Goal: Task Accomplishment & Management: Use online tool/utility

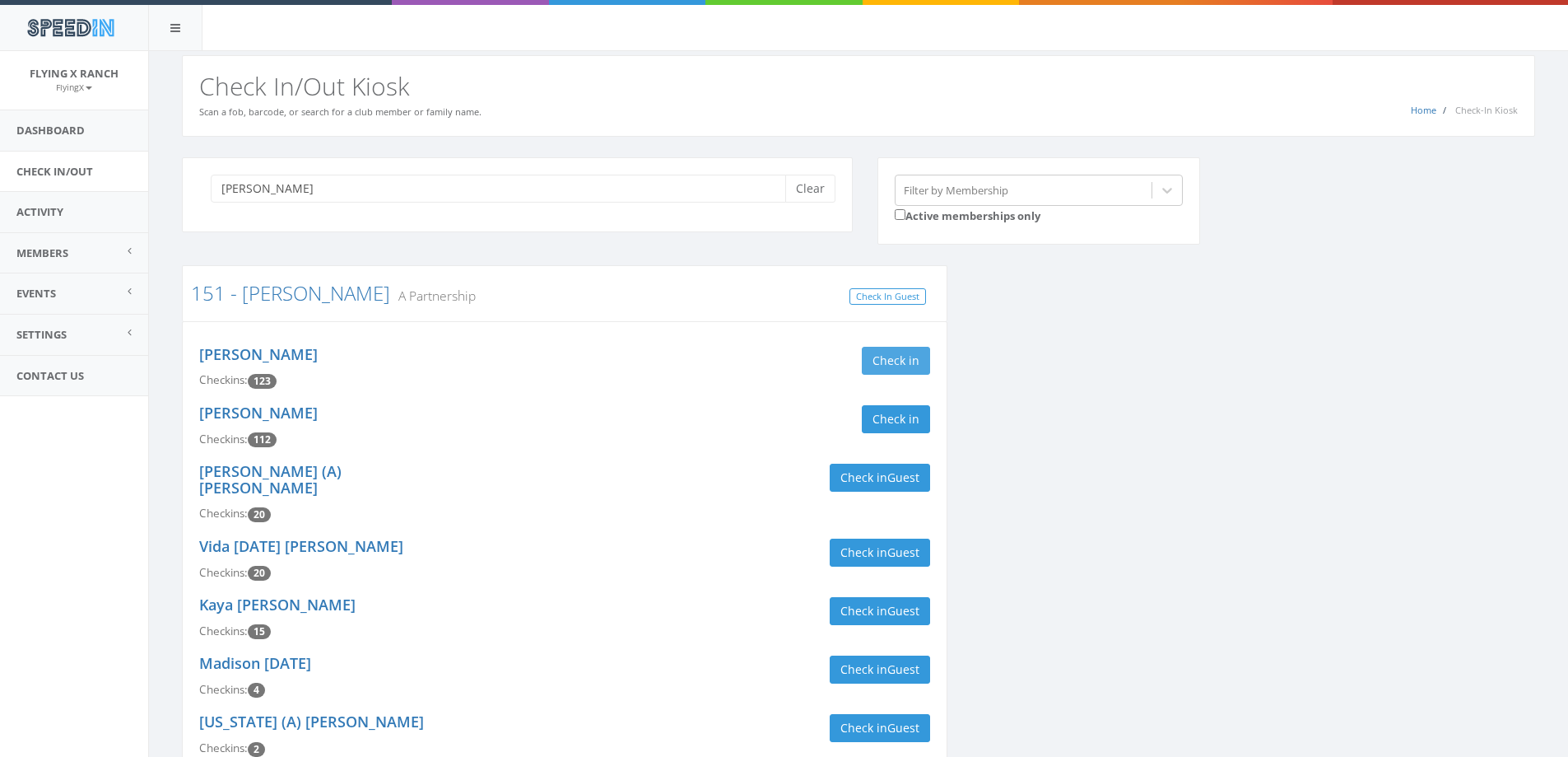
type input "qualls"
click at [870, 363] on button "Check in" at bounding box center [896, 360] width 68 height 28
click at [893, 416] on button "Check in" at bounding box center [896, 419] width 68 height 28
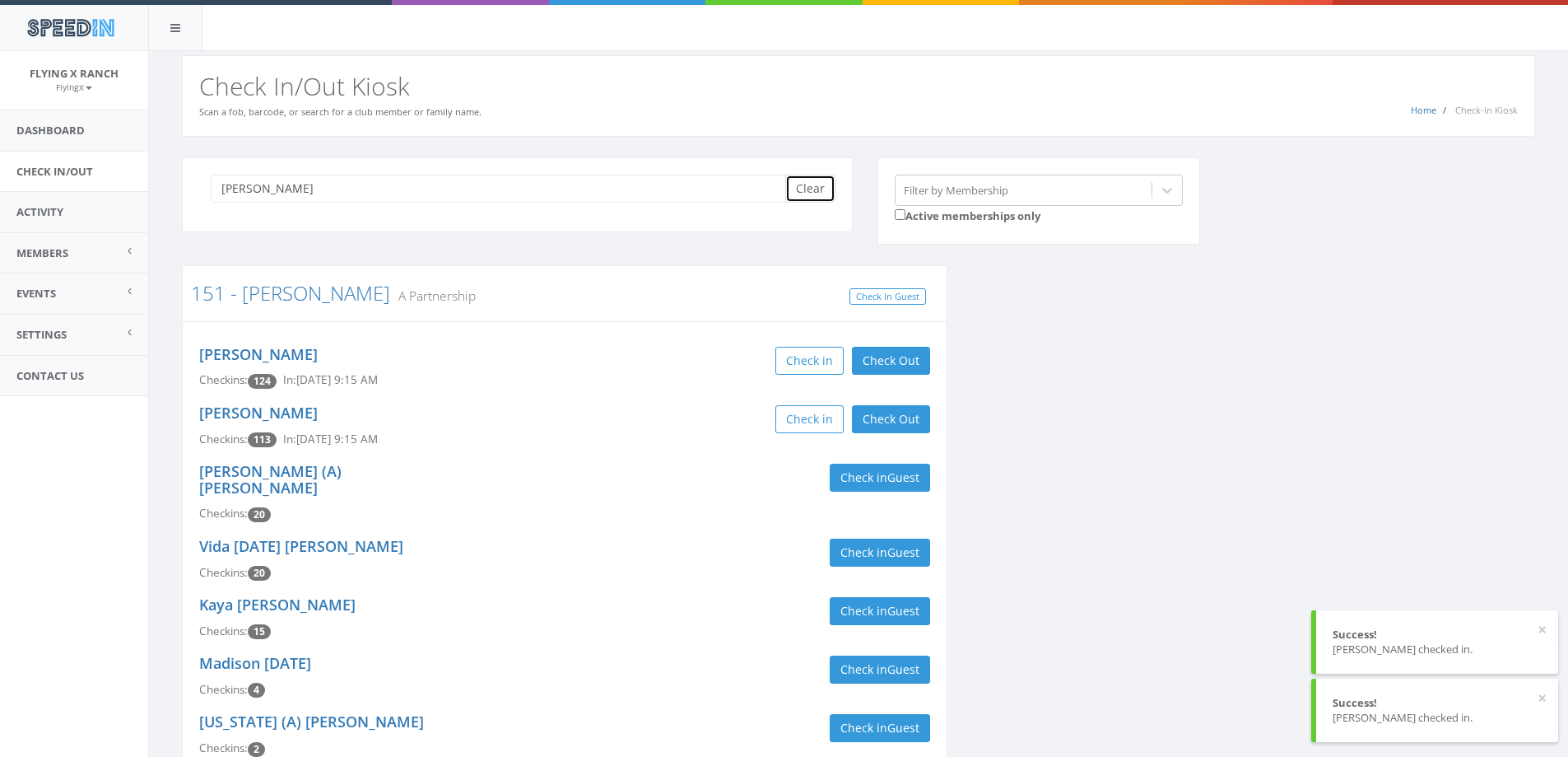
click at [803, 183] on button "Clear" at bounding box center [809, 188] width 50 height 28
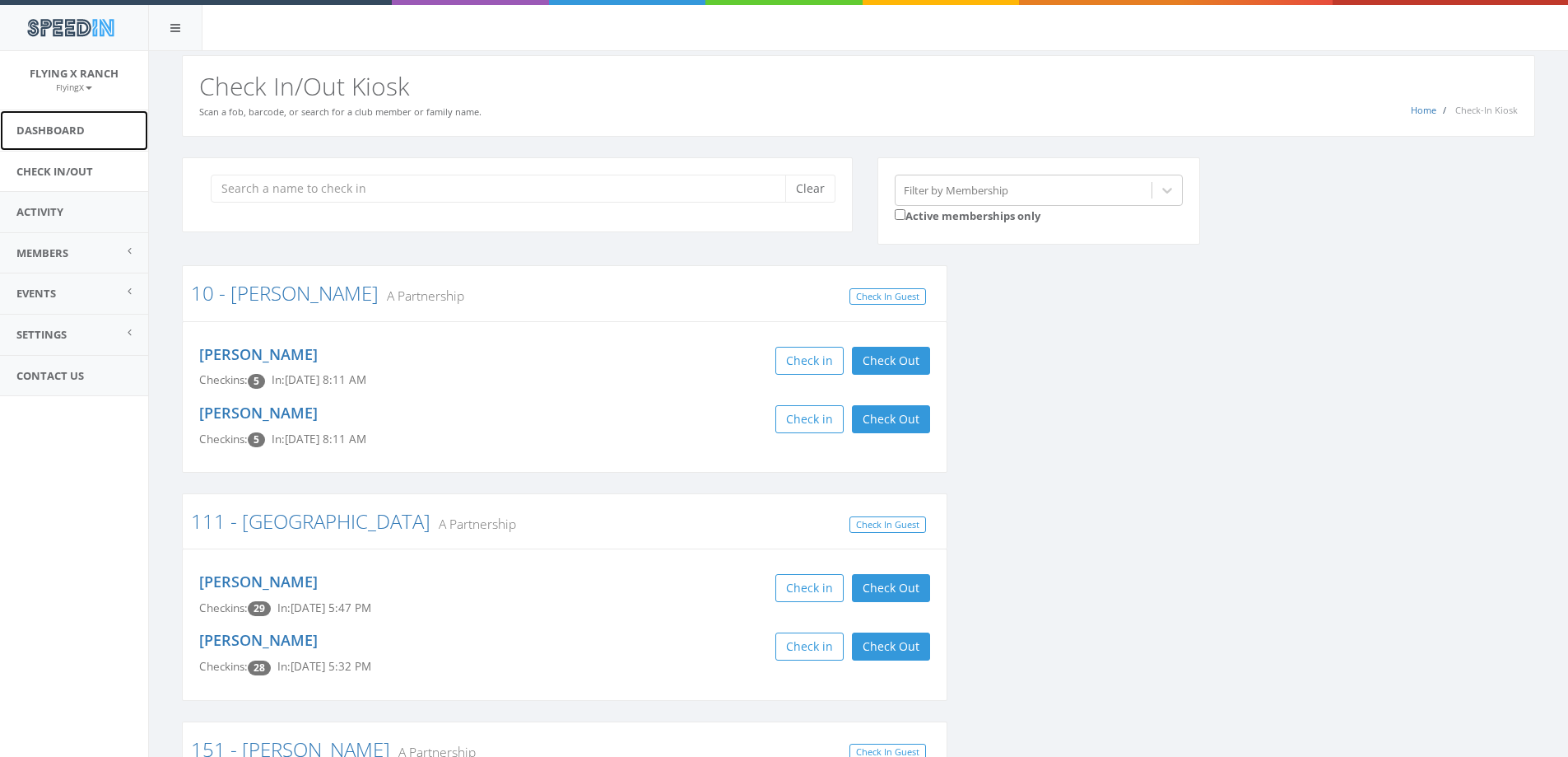
click at [41, 134] on link "Dashboard" at bounding box center [74, 130] width 148 height 40
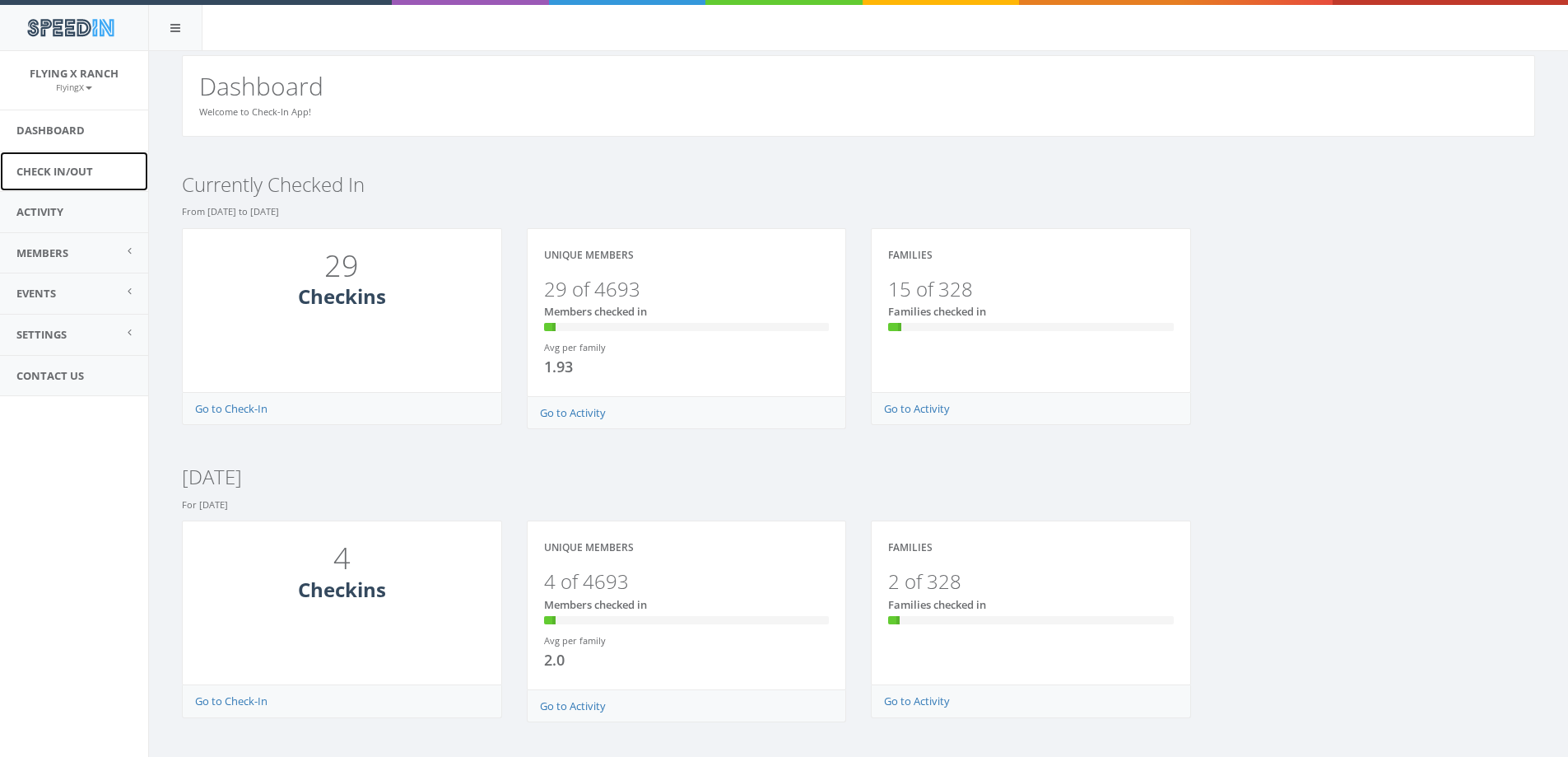
click at [39, 168] on link "Check In/Out" at bounding box center [74, 172] width 148 height 40
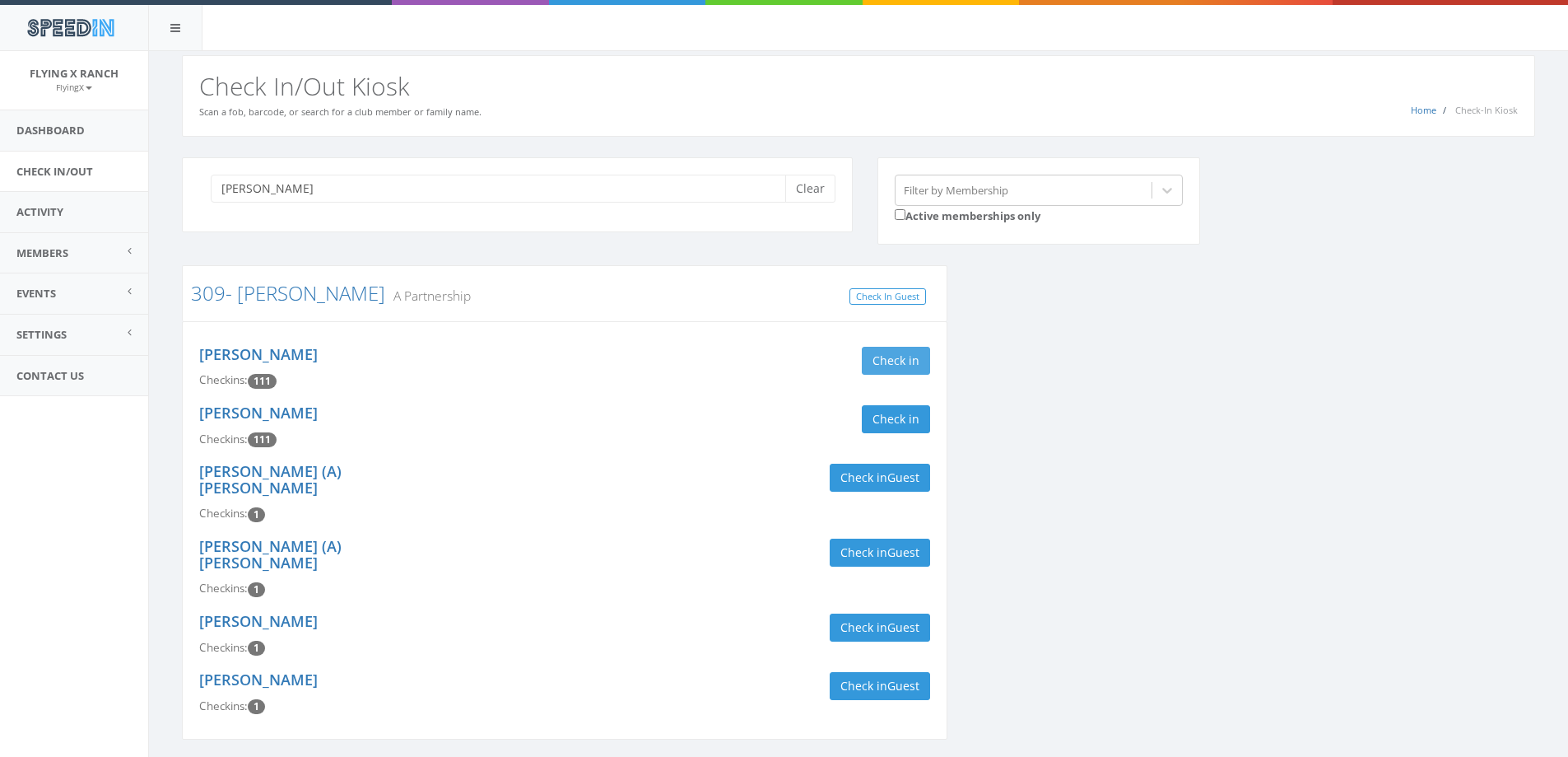
type input "gibler"
click at [893, 359] on button "Check in" at bounding box center [896, 360] width 68 height 28
click at [885, 413] on button "Check in" at bounding box center [896, 419] width 68 height 28
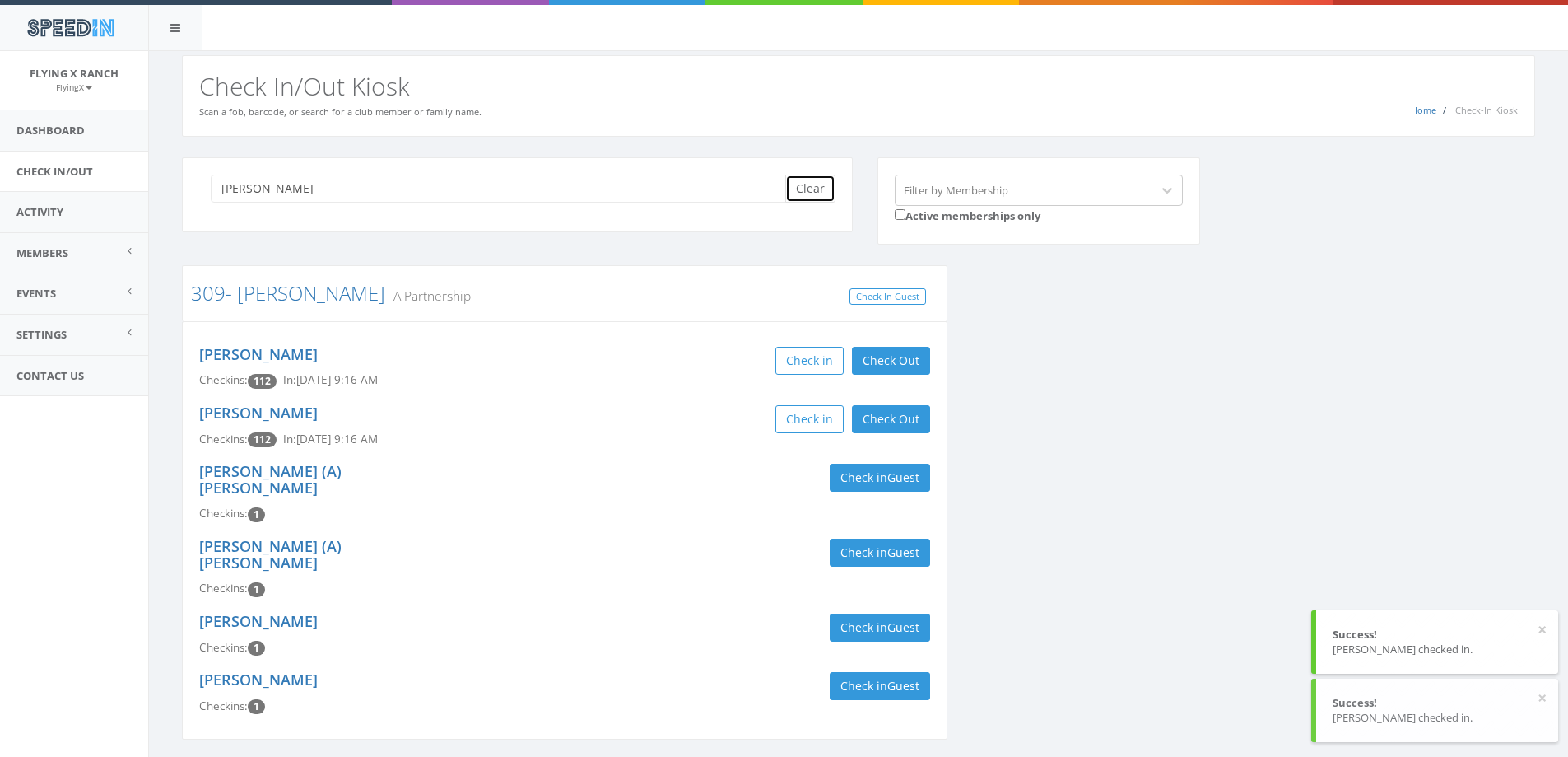
click at [810, 180] on button "Clear" at bounding box center [809, 188] width 50 height 28
